Goal: Find specific page/section: Find specific page/section

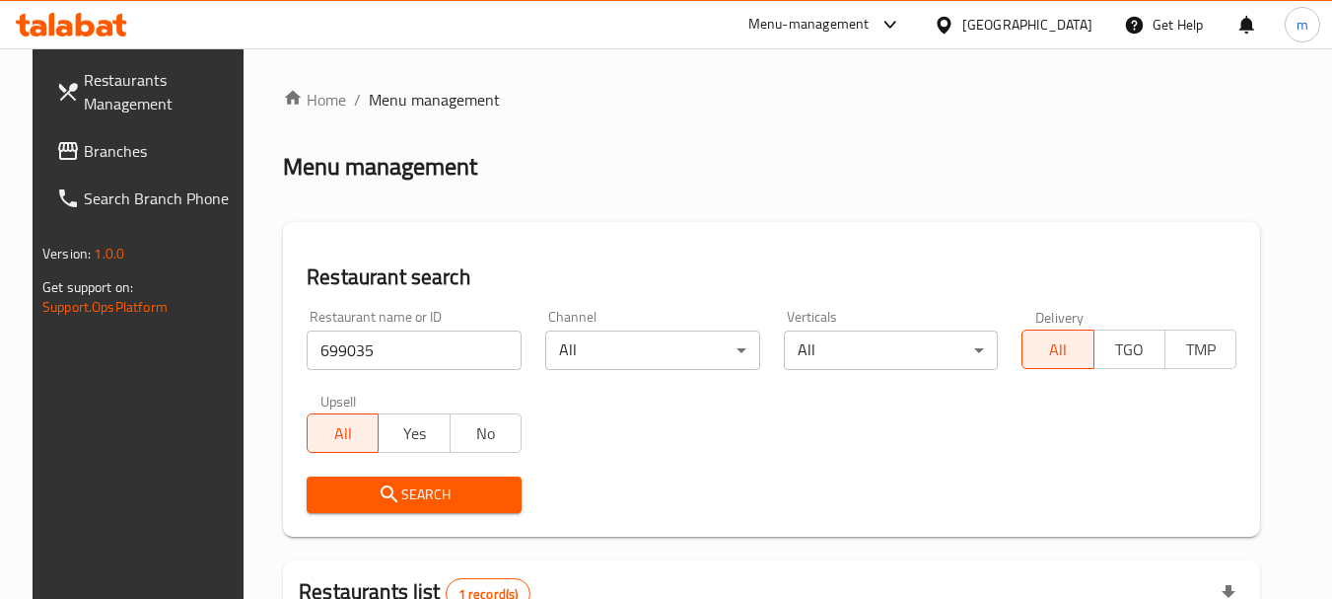
scroll to position [264, 0]
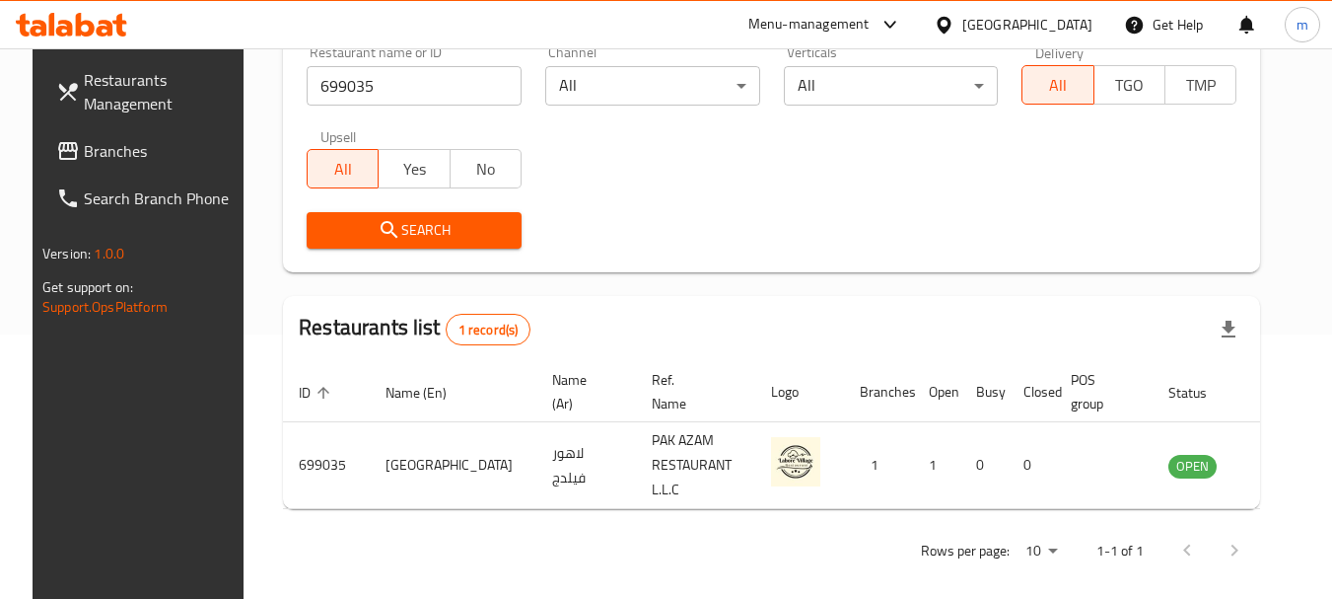
click at [86, 143] on span "Branches" at bounding box center [162, 151] width 156 height 24
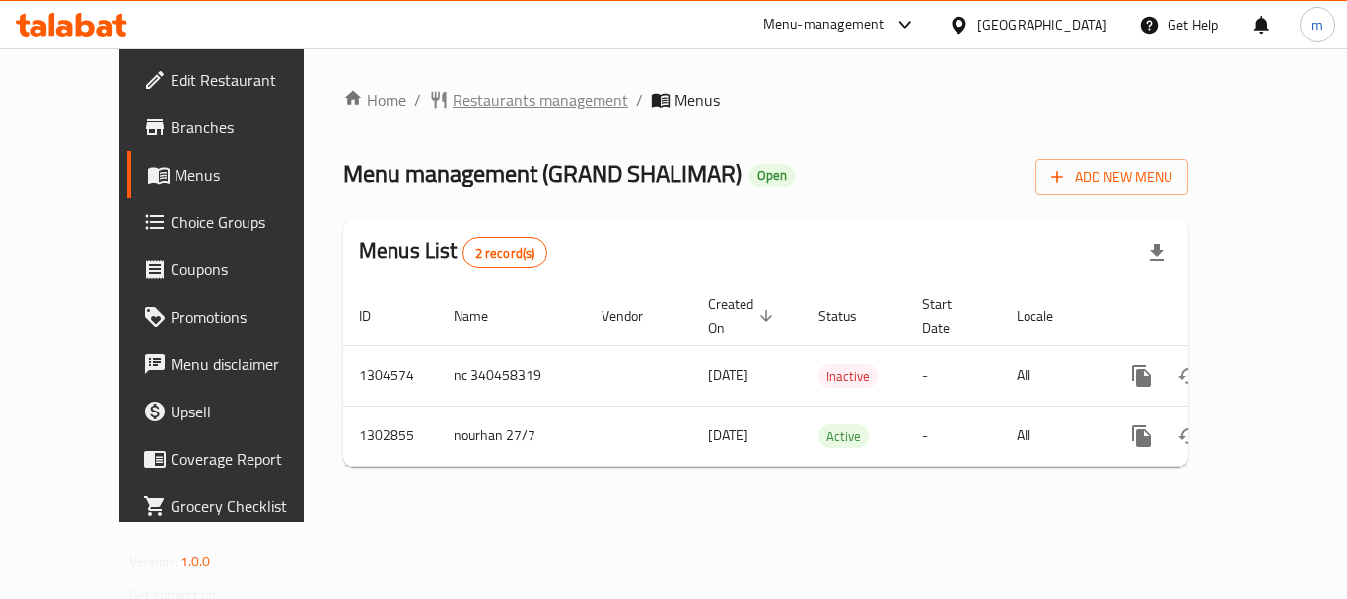
click at [472, 103] on span "Restaurants management" at bounding box center [541, 100] width 176 height 24
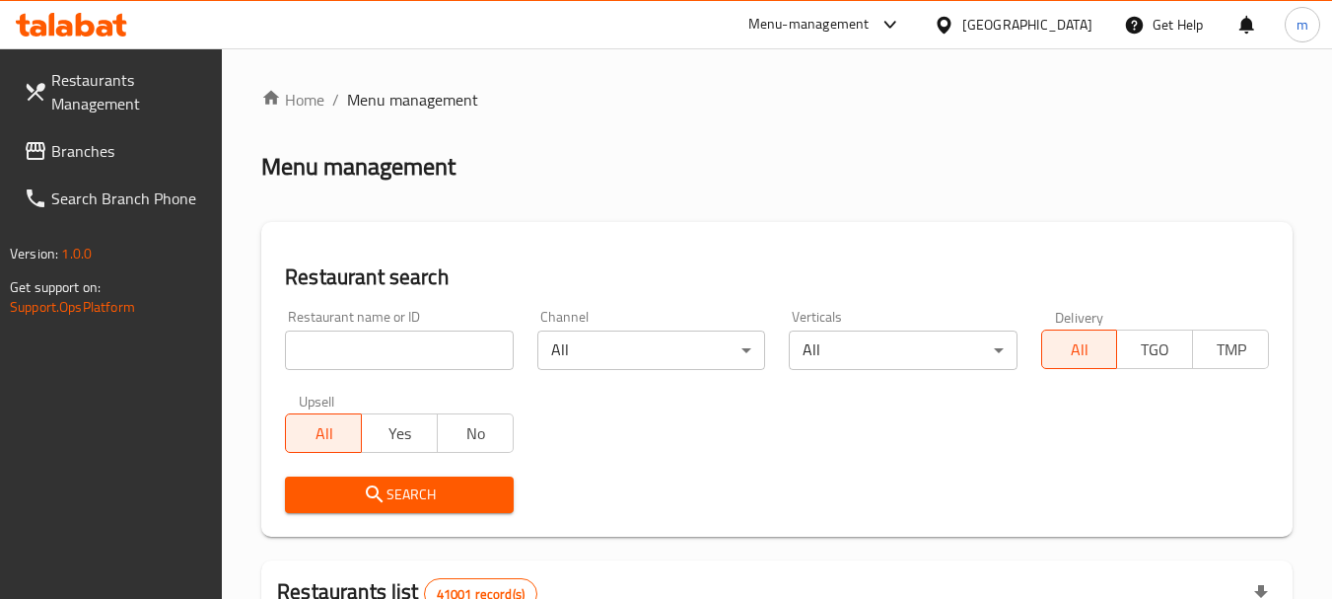
click at [369, 376] on div "Restaurant name or ID Restaurant name or ID" at bounding box center [398, 340] width 251 height 84
click at [371, 357] on input "search" at bounding box center [399, 349] width 228 height 39
paste input "701805"
type input "701805"
click at [402, 496] on span "Search" at bounding box center [399, 494] width 196 height 25
